Goal: Use online tool/utility: Use online tool/utility

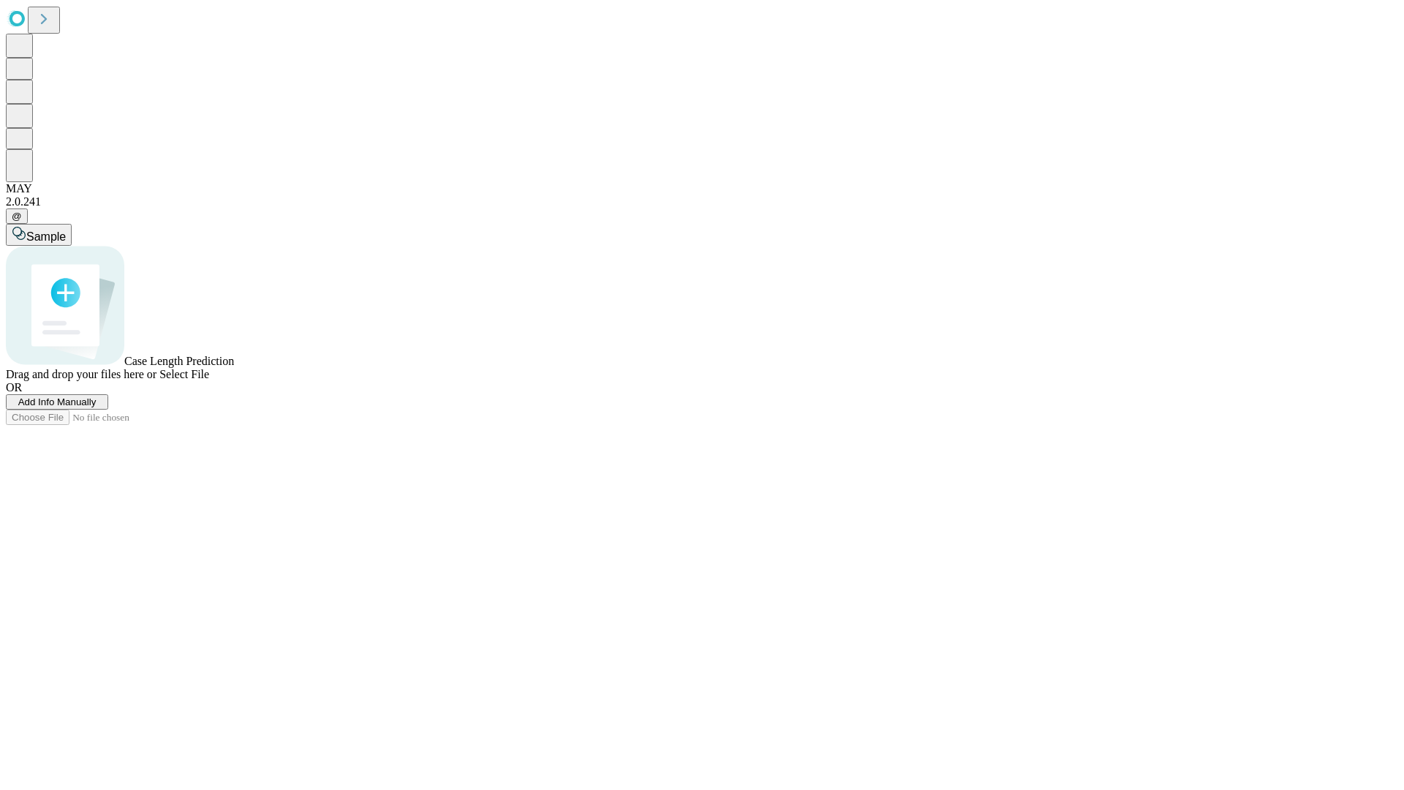
click at [209, 380] on span "Select File" at bounding box center [184, 374] width 50 height 12
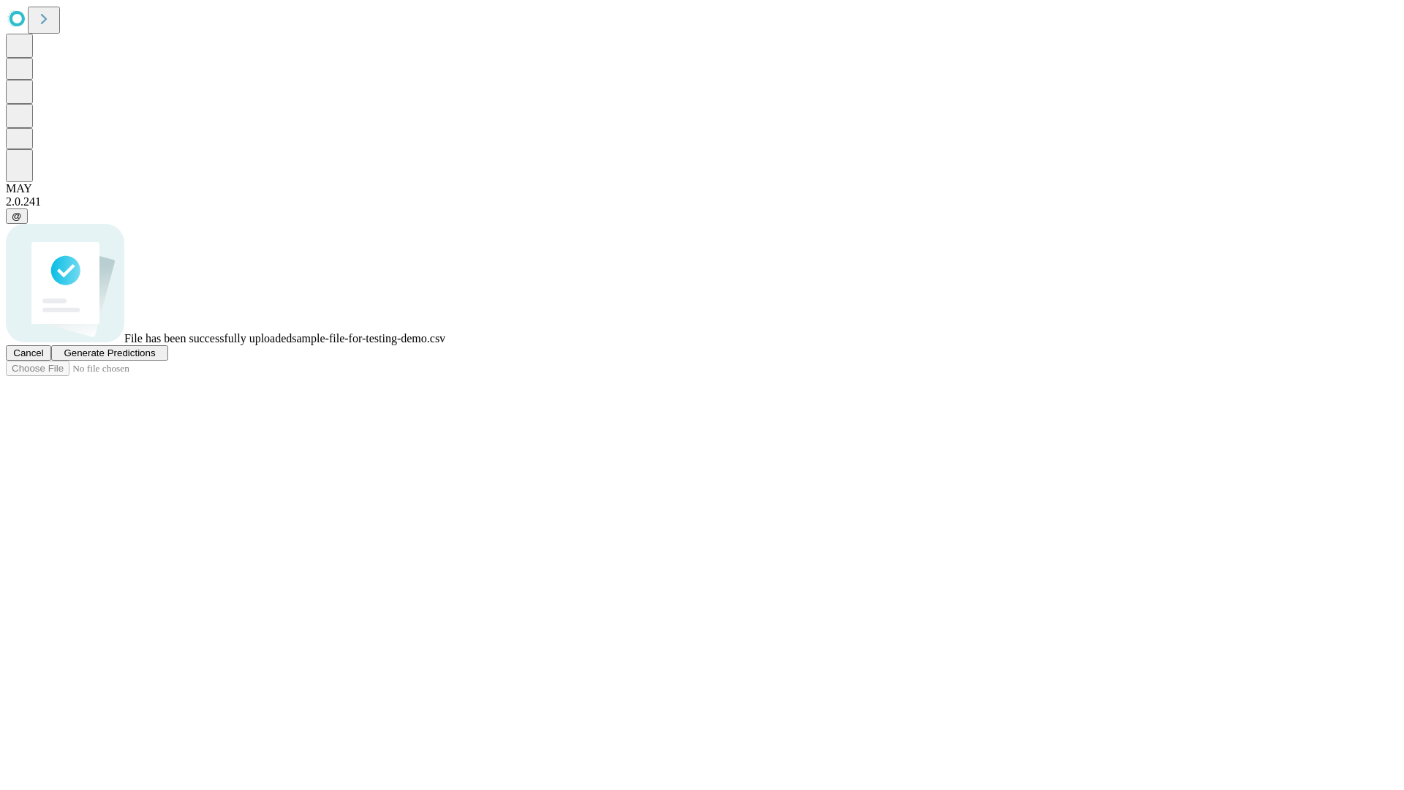
click at [155, 358] on span "Generate Predictions" at bounding box center [109, 352] width 91 height 11
